Goal: Transaction & Acquisition: Obtain resource

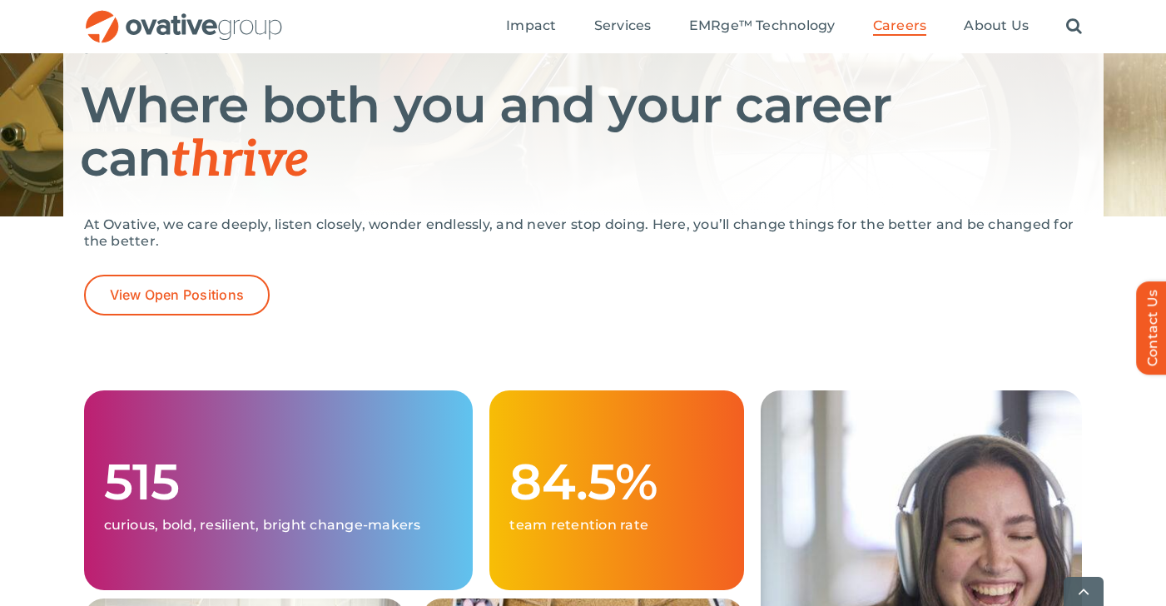
scroll to position [225, 0]
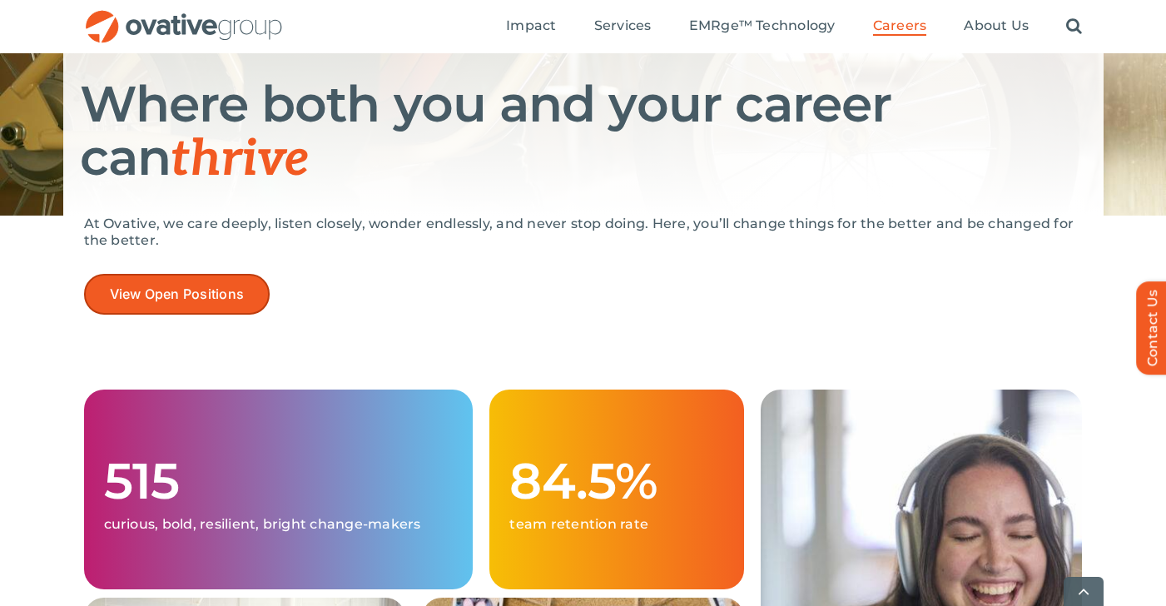
click at [231, 300] on span "View Open Positions" at bounding box center [177, 294] width 135 height 16
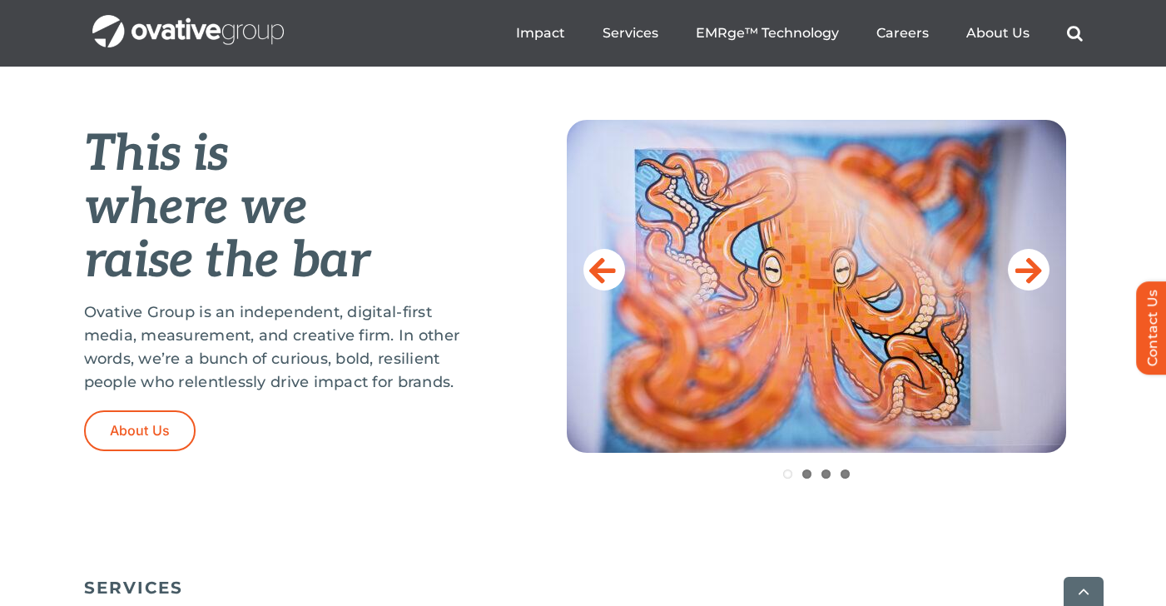
scroll to position [659, 0]
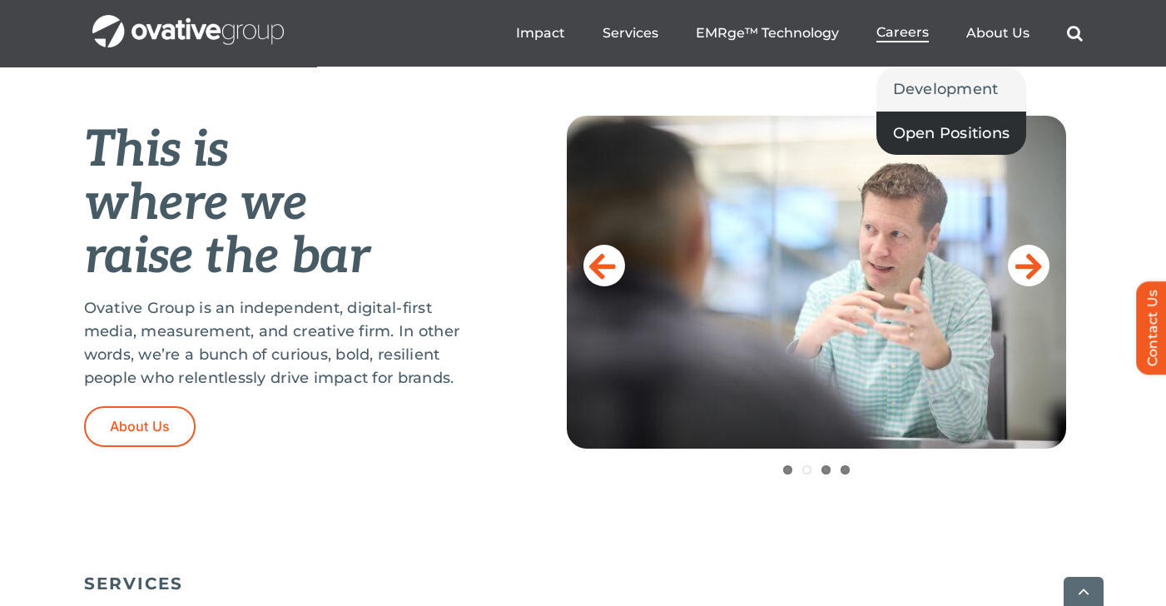
click at [923, 133] on span "Open Positions" at bounding box center [951, 133] width 117 height 23
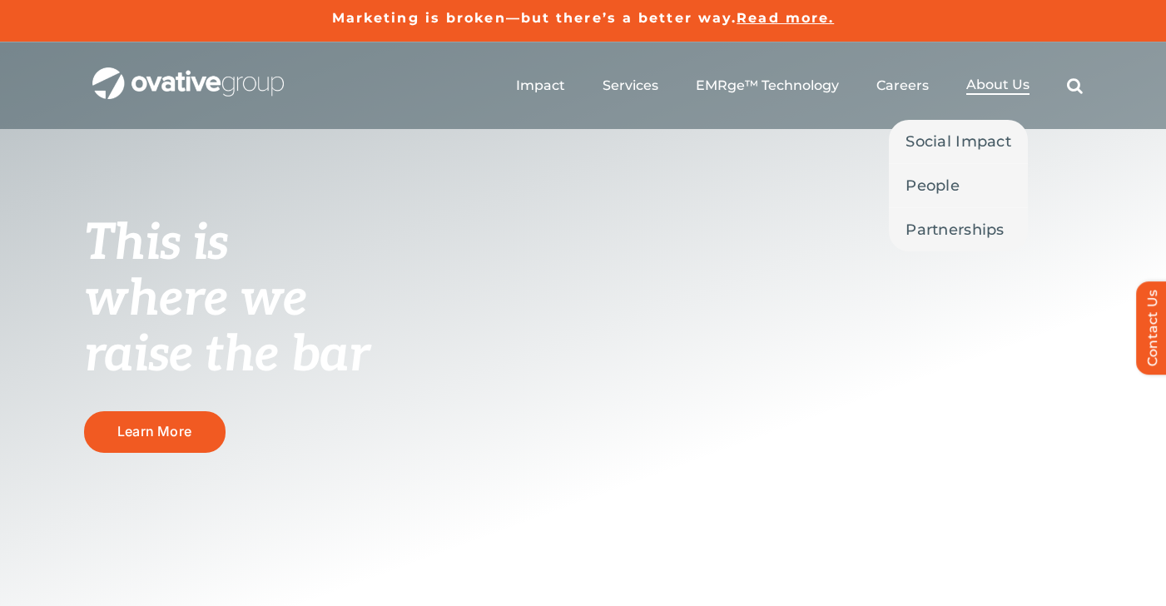
click at [995, 87] on span "About Us" at bounding box center [998, 85] width 63 height 17
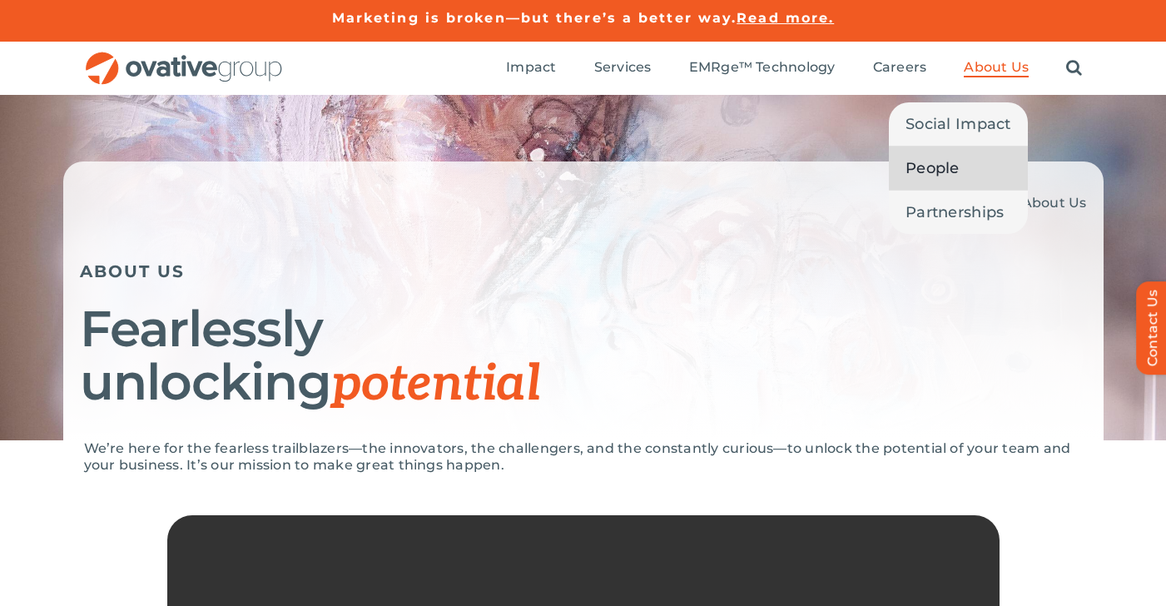
click at [942, 172] on span "People" at bounding box center [933, 168] width 54 height 23
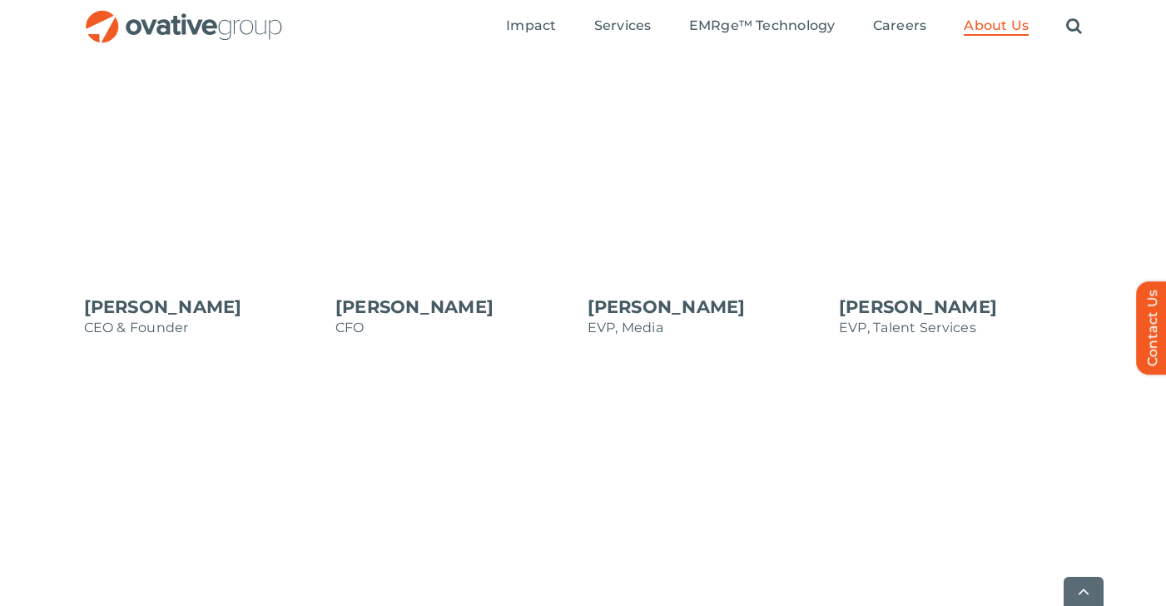
scroll to position [1472, 0]
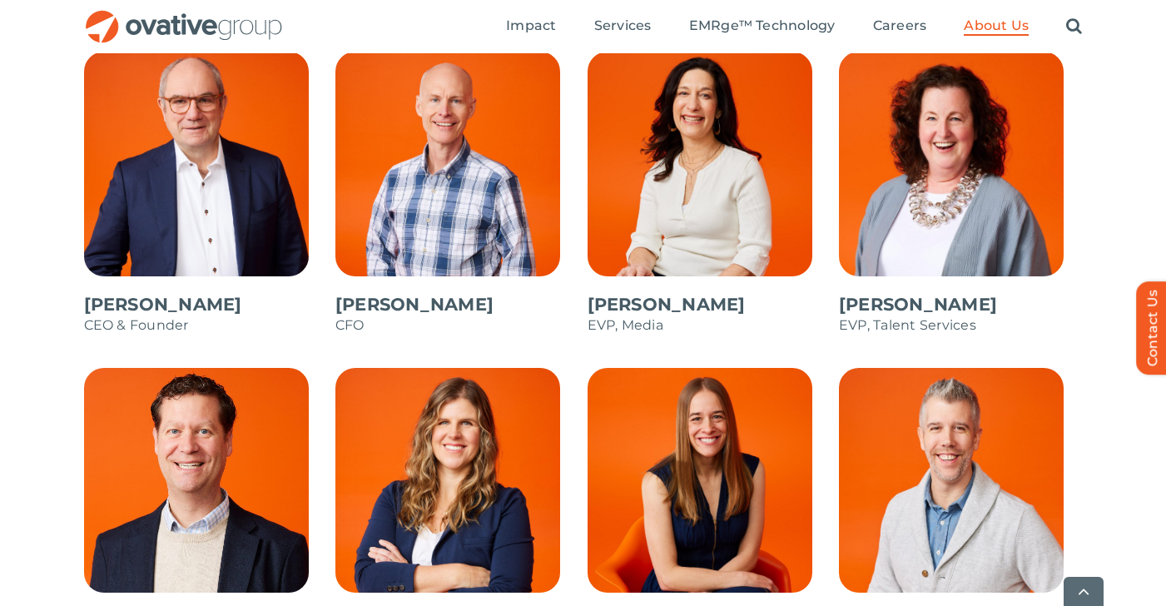
click at [884, 306] on span at bounding box center [961, 202] width 244 height 300
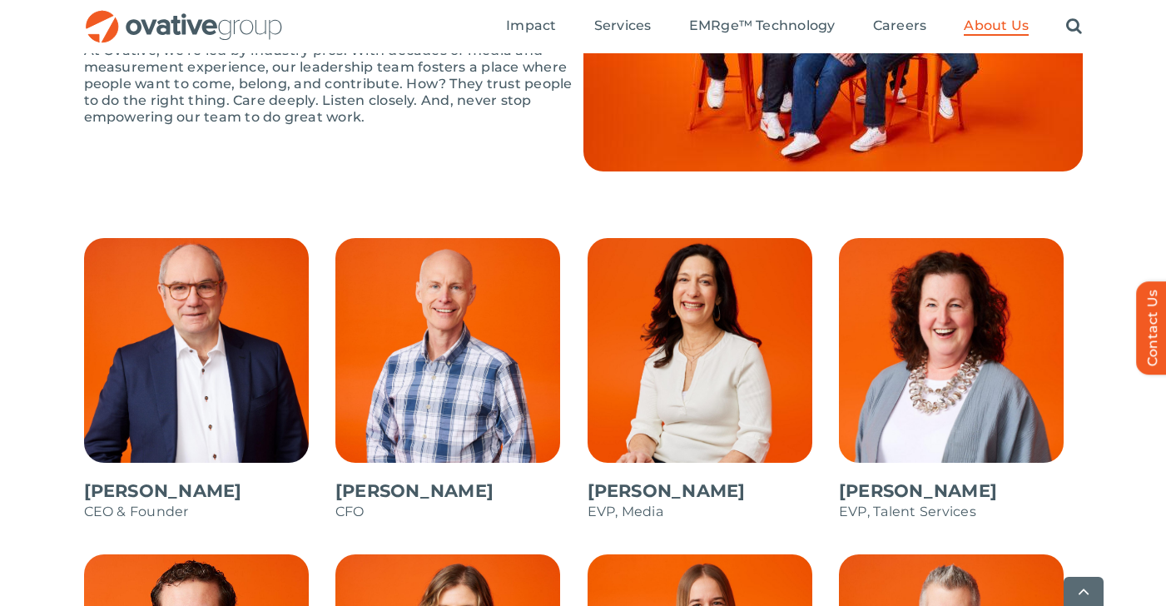
scroll to position [1289, 0]
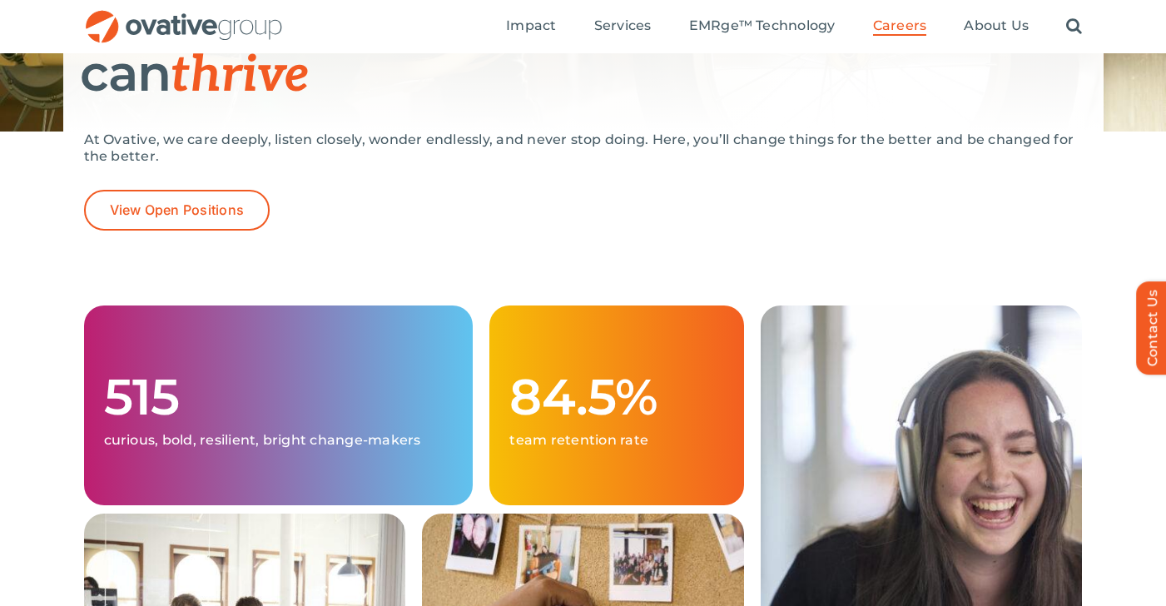
scroll to position [276, 0]
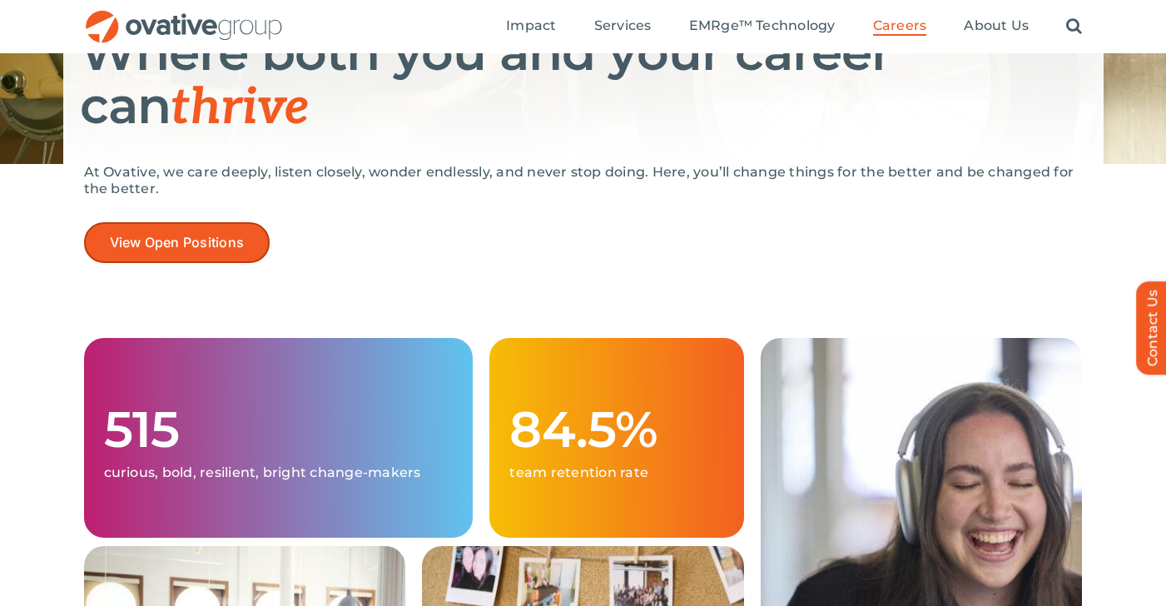
click at [220, 246] on span "View Open Positions" at bounding box center [177, 243] width 135 height 16
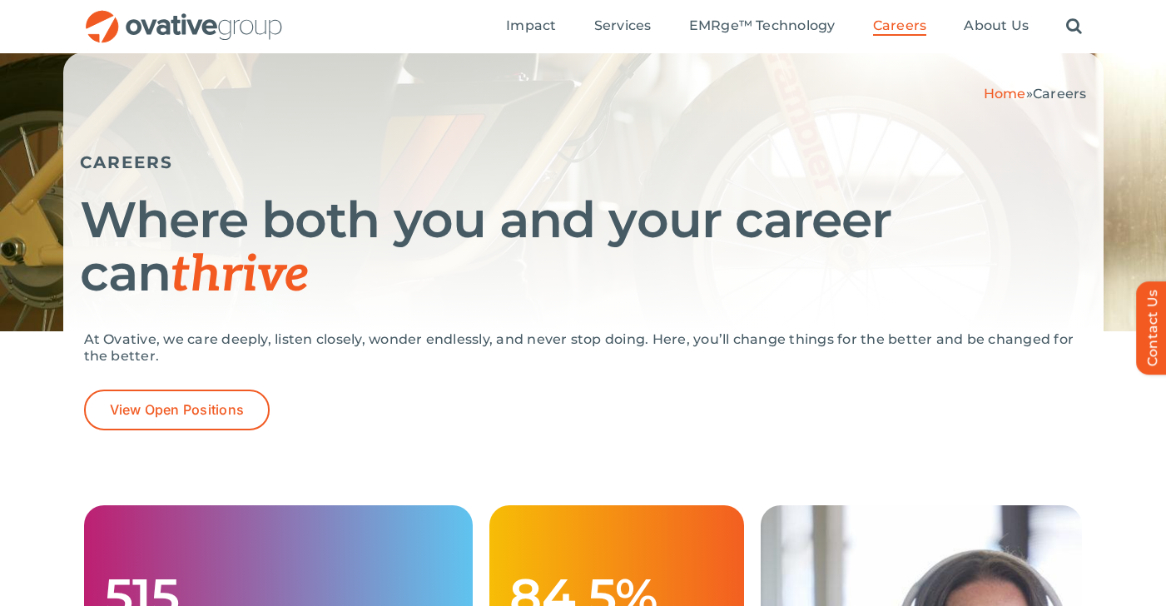
scroll to position [107, 0]
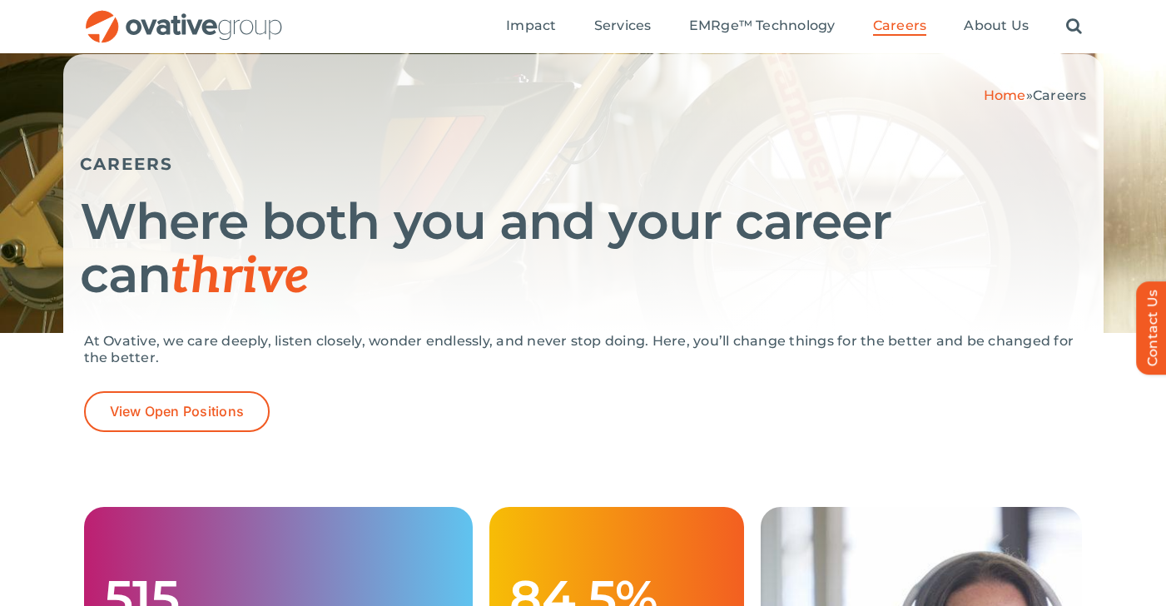
click at [261, 32] on img "OG_Full_horizontal_RGB" at bounding box center [184, 27] width 200 height 34
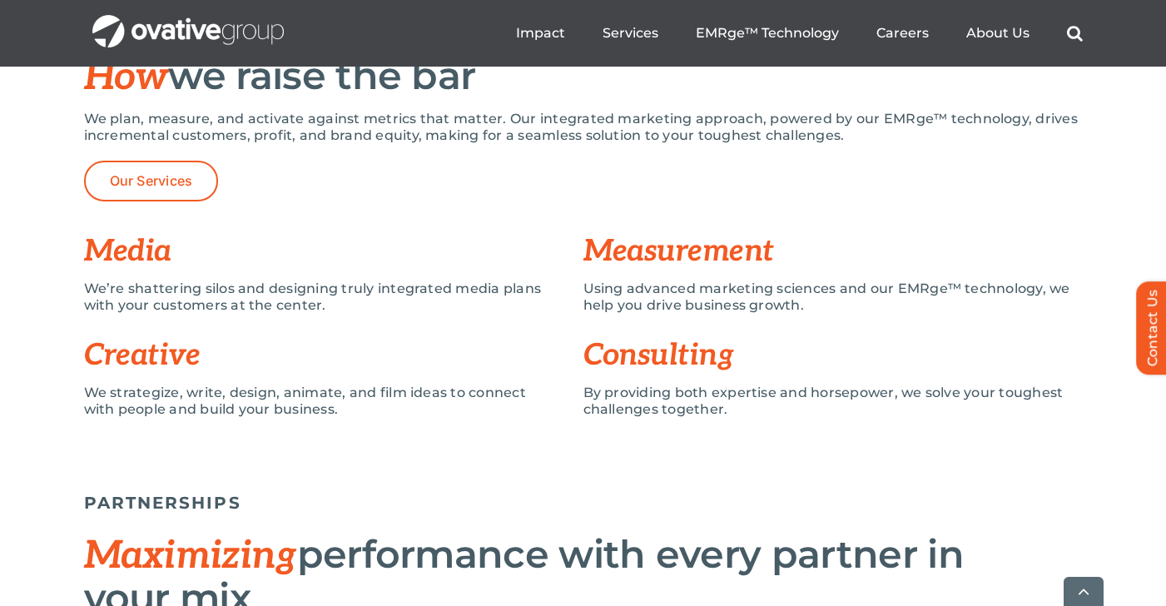
scroll to position [1225, 0]
